Goal: Information Seeking & Learning: Compare options

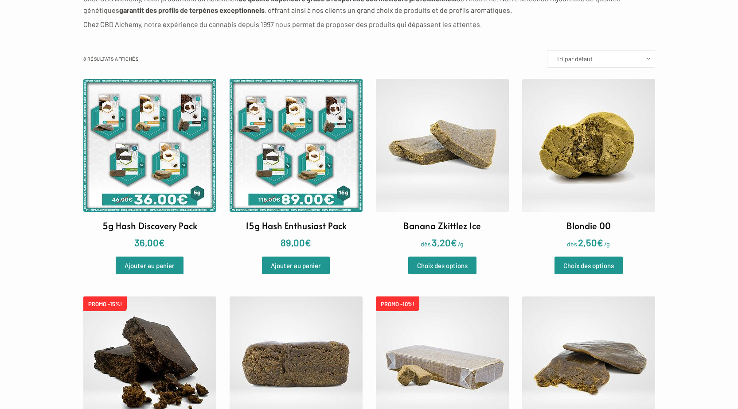
click at [454, 150] on img at bounding box center [442, 145] width 133 height 133
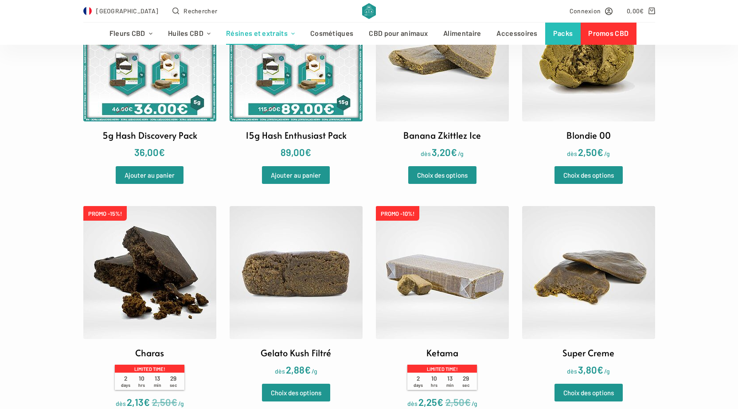
scroll to position [310, 0]
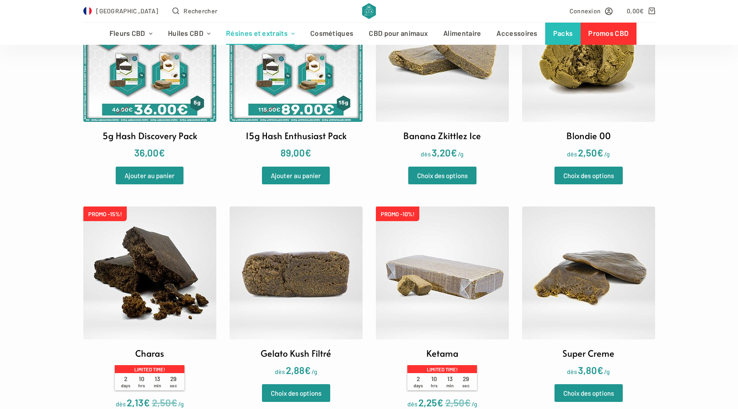
click at [628, 261] on img at bounding box center [588, 273] width 133 height 133
click at [172, 302] on img at bounding box center [149, 273] width 133 height 133
click at [285, 282] on img at bounding box center [296, 273] width 133 height 133
click at [442, 285] on img at bounding box center [442, 273] width 133 height 133
click at [433, 259] on img at bounding box center [442, 273] width 133 height 133
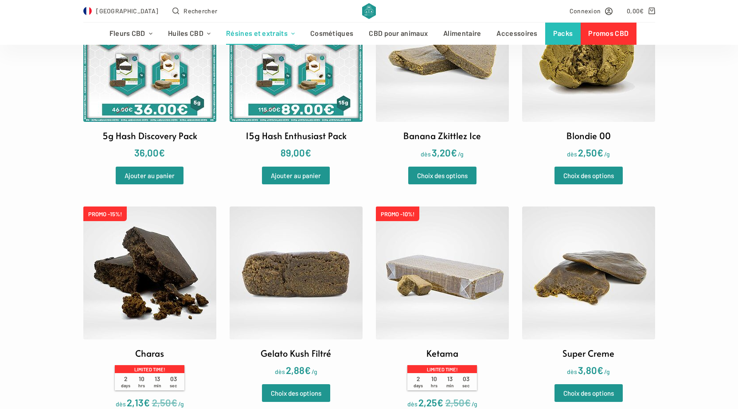
click at [449, 110] on img at bounding box center [442, 55] width 133 height 133
click at [583, 78] on img at bounding box center [588, 55] width 133 height 133
click at [119, 264] on img at bounding box center [149, 273] width 133 height 133
click at [296, 329] on img at bounding box center [296, 273] width 133 height 133
click at [487, 284] on img at bounding box center [442, 273] width 133 height 133
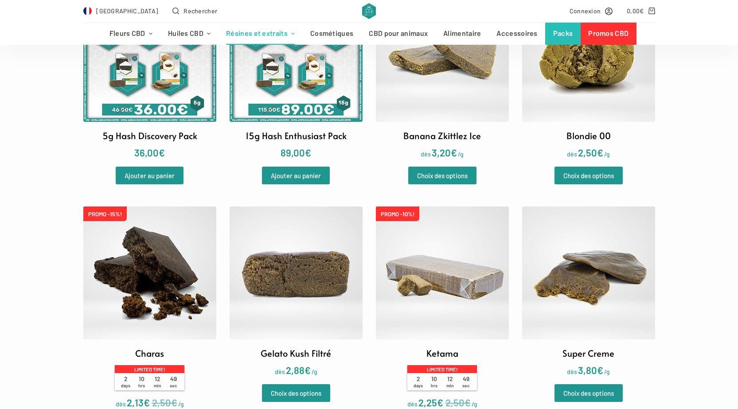
click at [567, 247] on img at bounding box center [588, 273] width 133 height 133
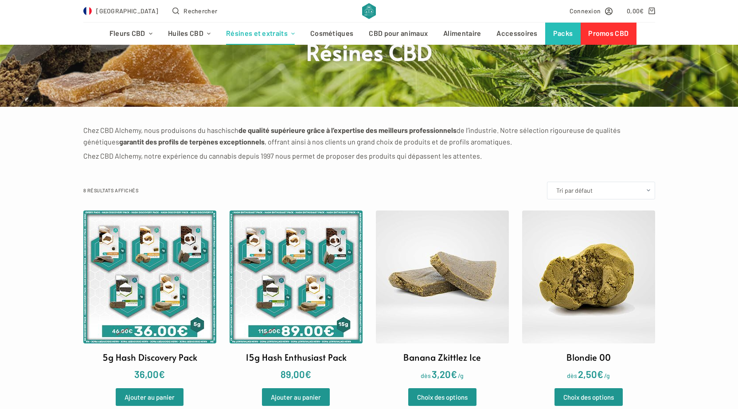
scroll to position [0, 0]
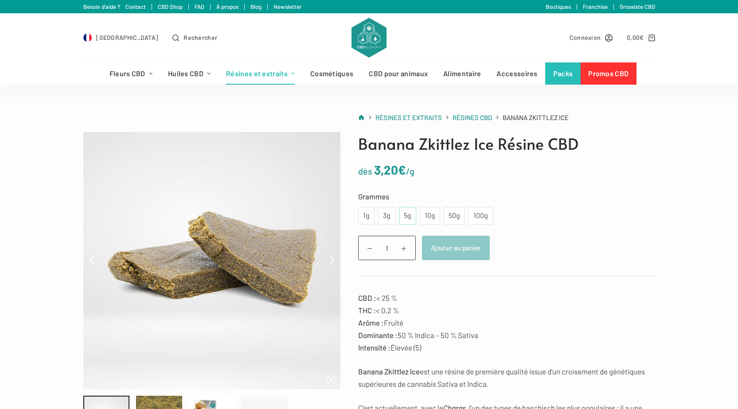
click at [405, 221] on div "5g" at bounding box center [407, 216] width 7 height 12
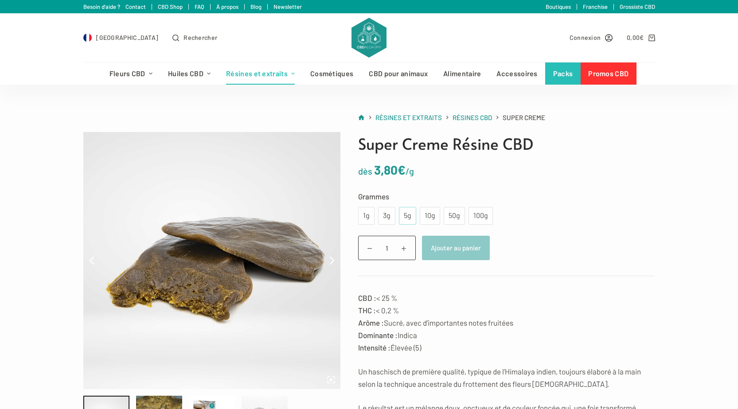
click at [414, 217] on div "5g" at bounding box center [407, 216] width 17 height 18
